Goal: Obtain resource: Download file/media

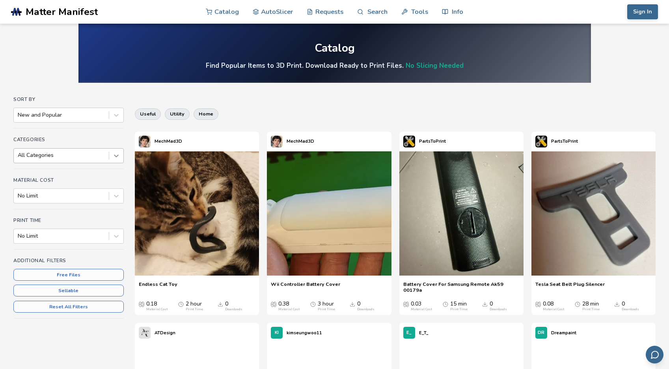
click at [118, 156] on icon at bounding box center [116, 156] width 8 height 8
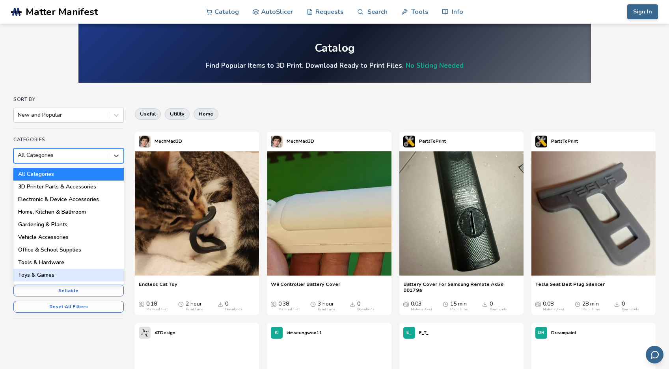
click at [49, 274] on div "Toys & Games" at bounding box center [68, 275] width 110 height 13
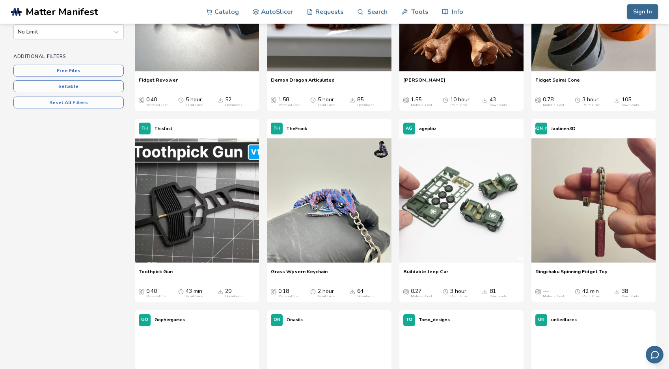
scroll to position [262, 0]
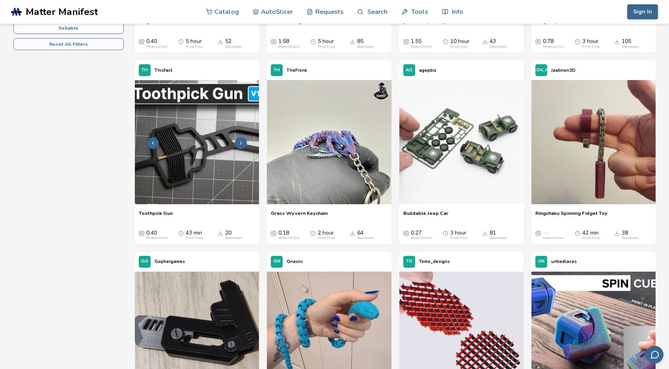
click at [211, 173] on img at bounding box center [197, 142] width 124 height 124
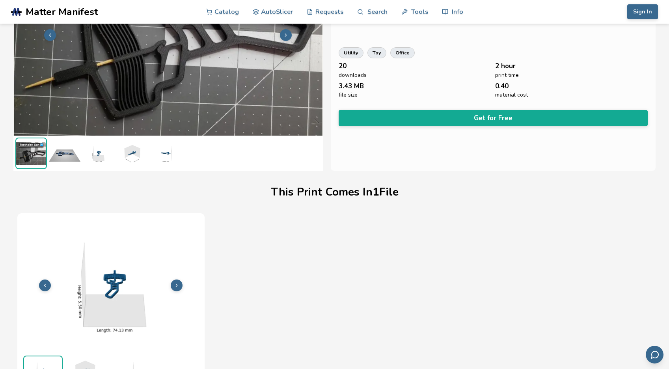
scroll to position [95, 0]
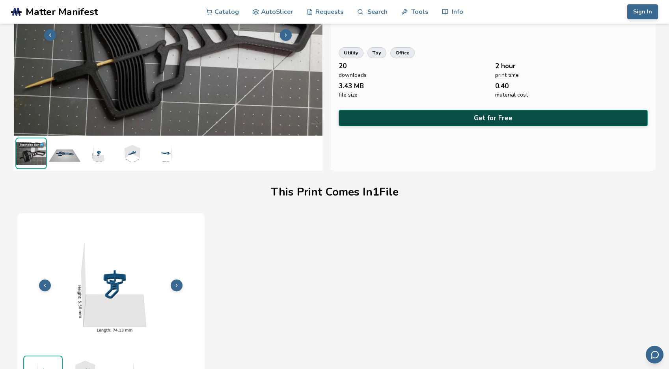
click at [399, 119] on button "Get for Free" at bounding box center [492, 118] width 309 height 16
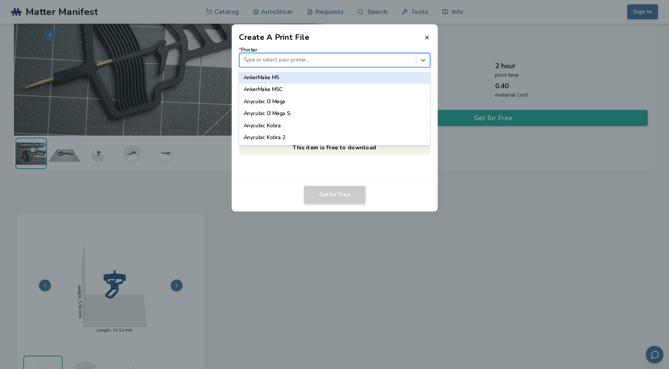
click at [347, 65] on div "Type or select your printer..." at bounding box center [327, 60] width 176 height 11
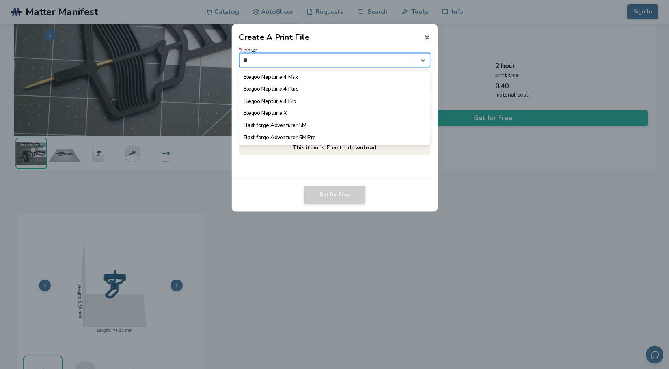
scroll to position [0, 0]
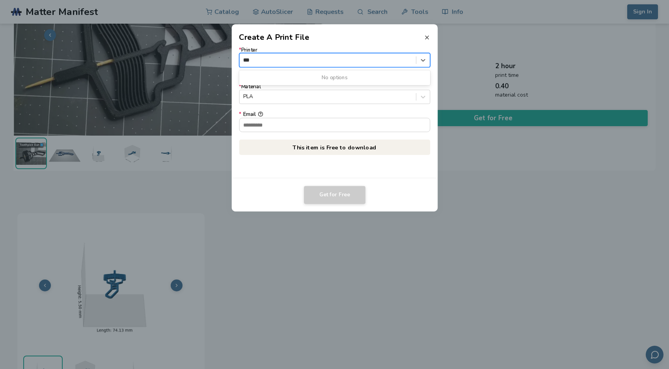
type input "***"
click at [425, 40] on icon at bounding box center [426, 37] width 6 height 6
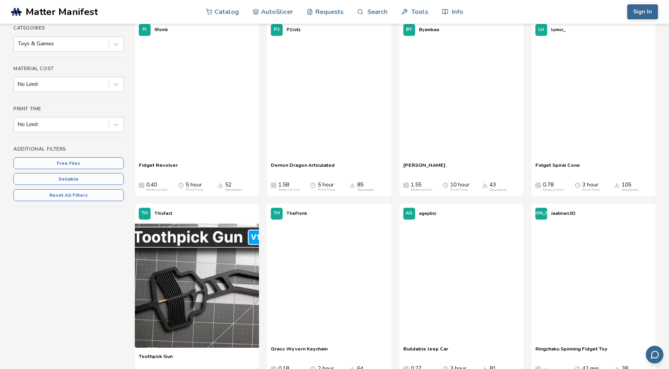
scroll to position [183, 0]
